Goal: Task Accomplishment & Management: Manage account settings

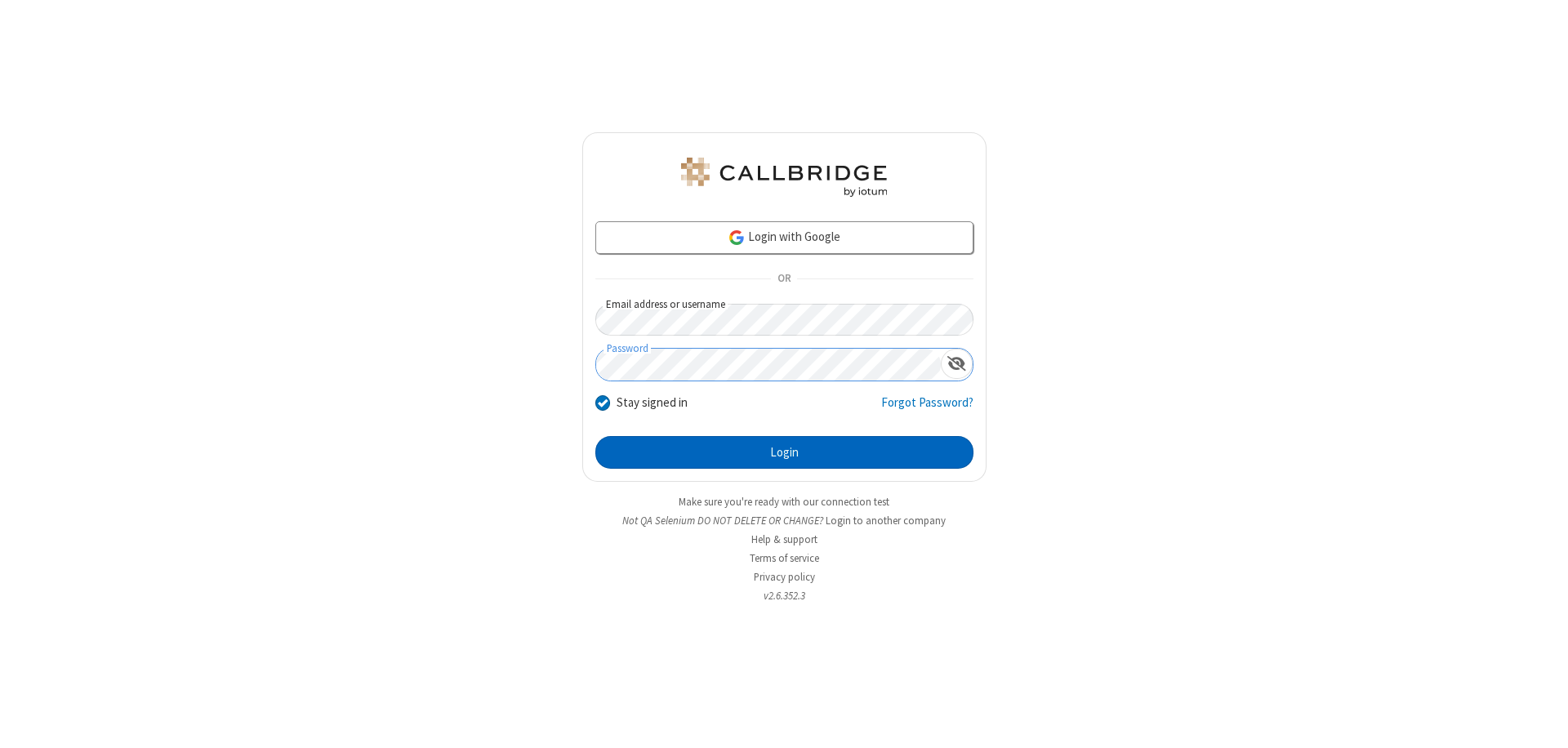
click at [784, 452] on button "Login" at bounding box center [784, 451] width 378 height 32
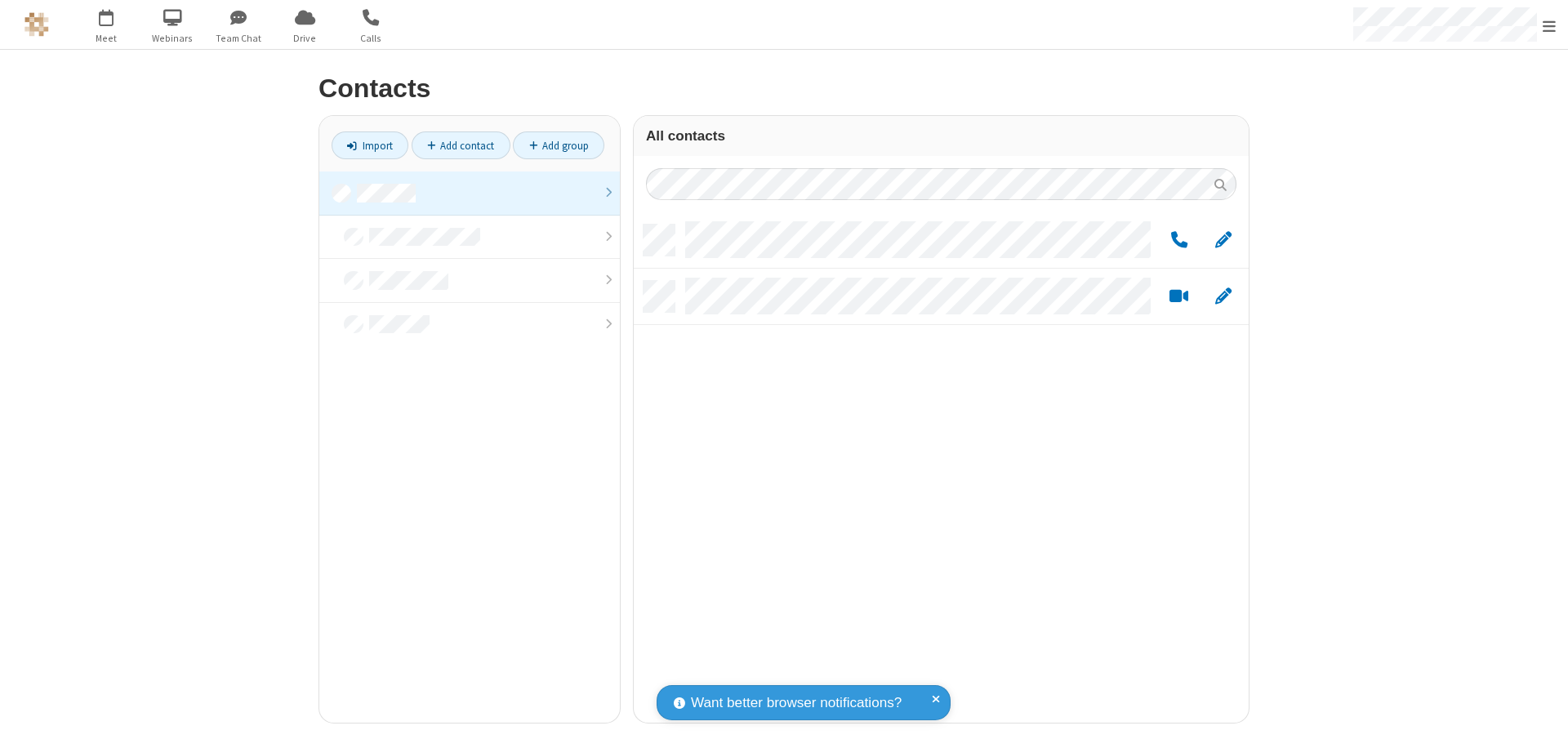
scroll to position [498, 603]
click at [470, 193] on link at bounding box center [469, 193] width 301 height 44
click at [1223, 239] on span "Edit" at bounding box center [1223, 240] width 17 height 21
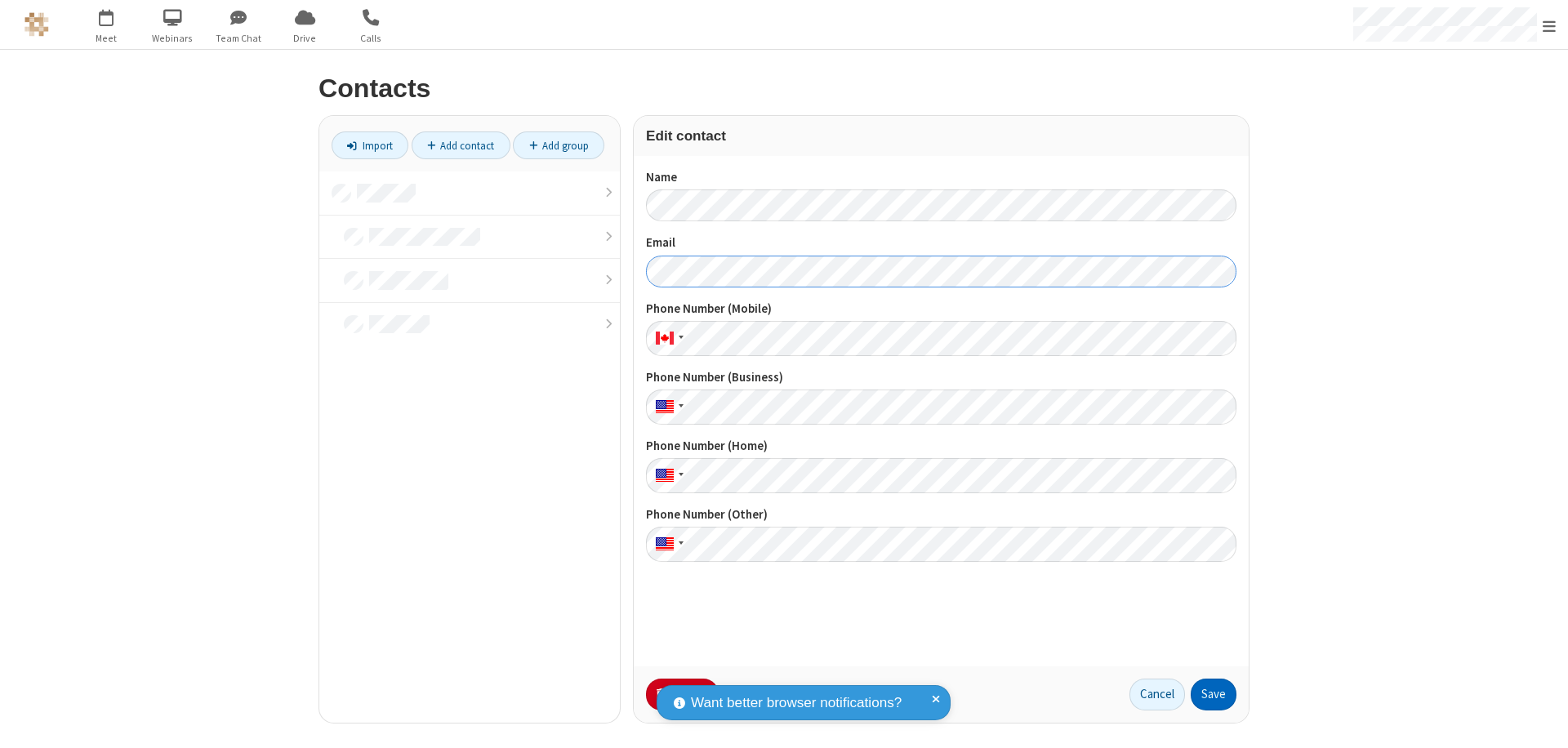
click at [1213, 693] on button "Save" at bounding box center [1213, 694] width 46 height 32
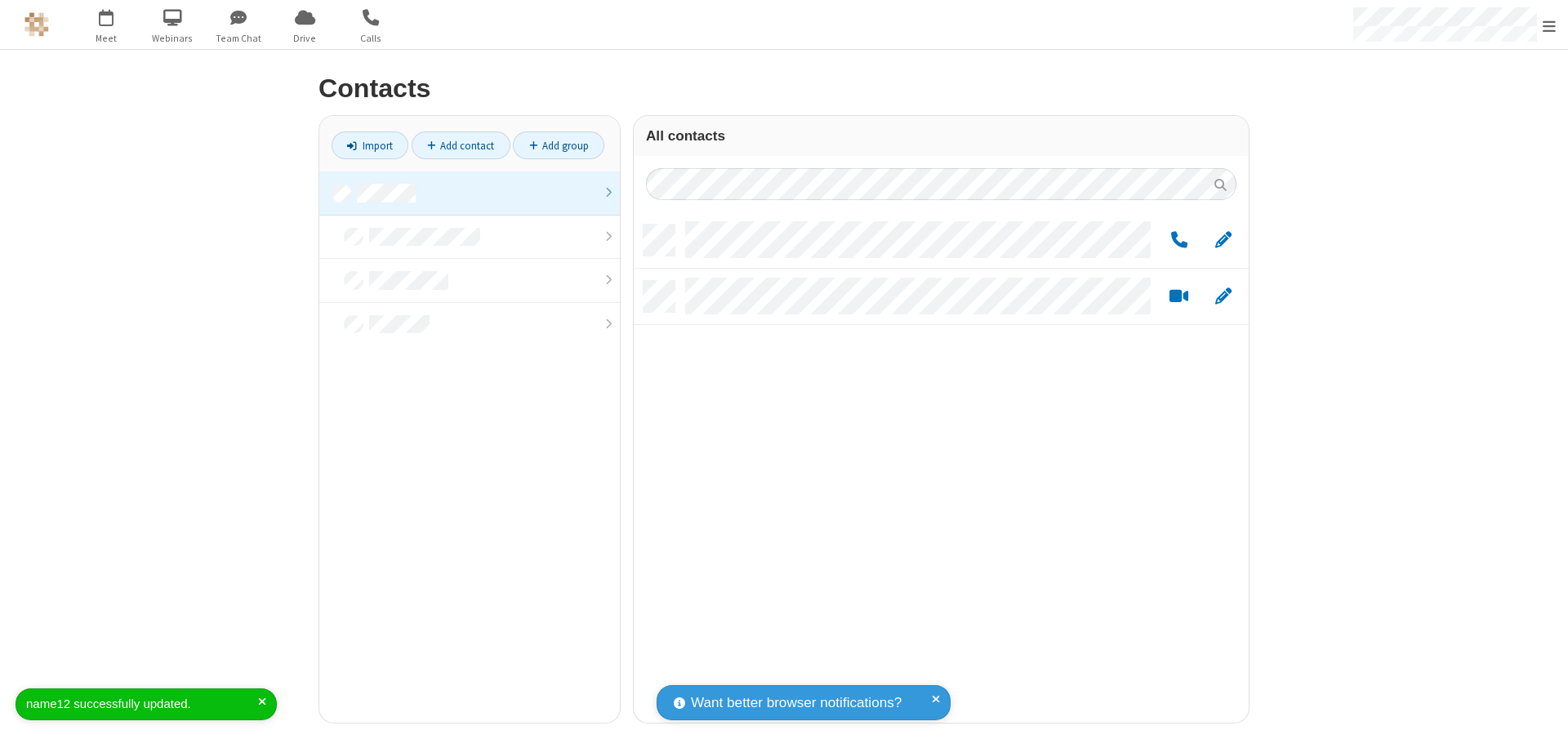
scroll to position [498, 603]
